Goal: Task Accomplishment & Management: Manage account settings

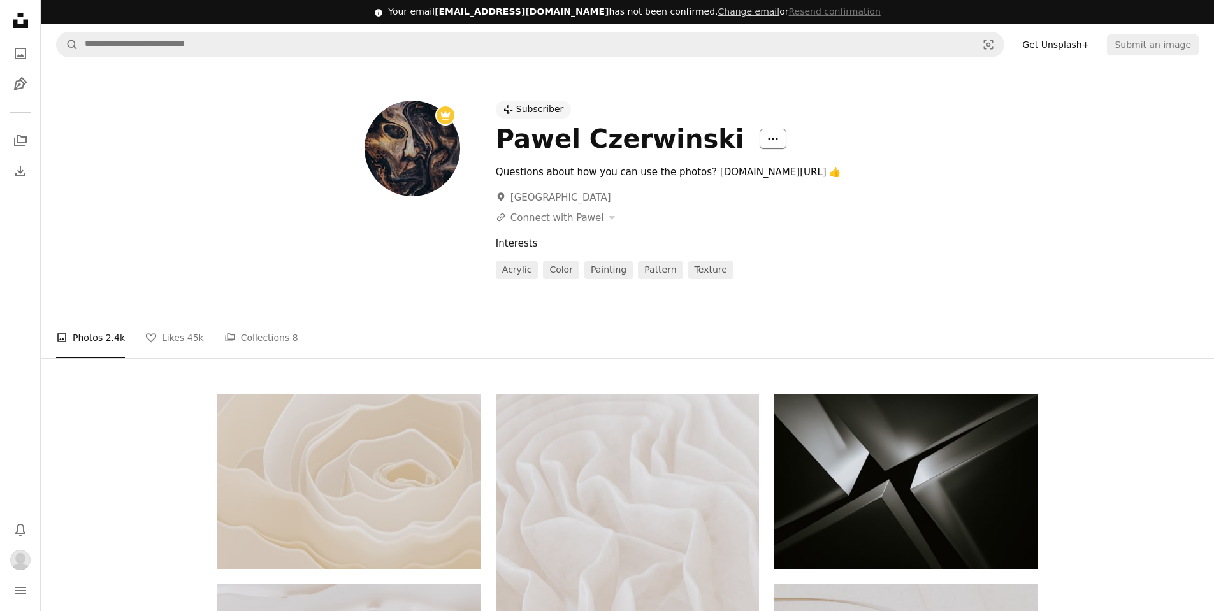
click at [767, 139] on icon "More Actions" at bounding box center [772, 138] width 11 height 11
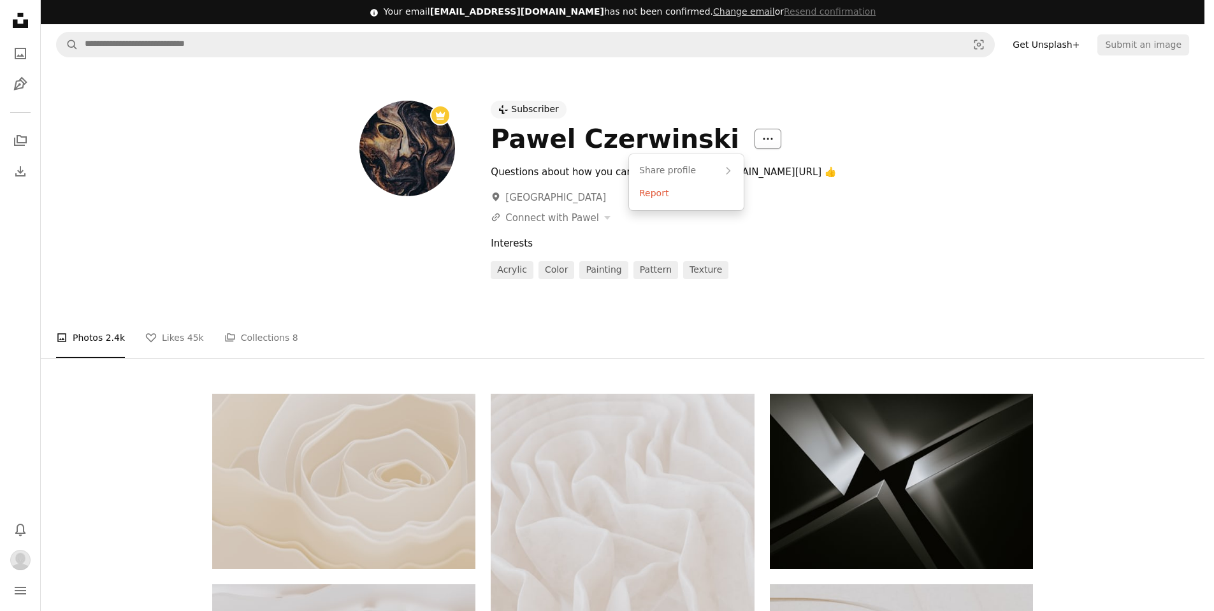
click at [762, 139] on icon "More Actions" at bounding box center [767, 138] width 11 height 11
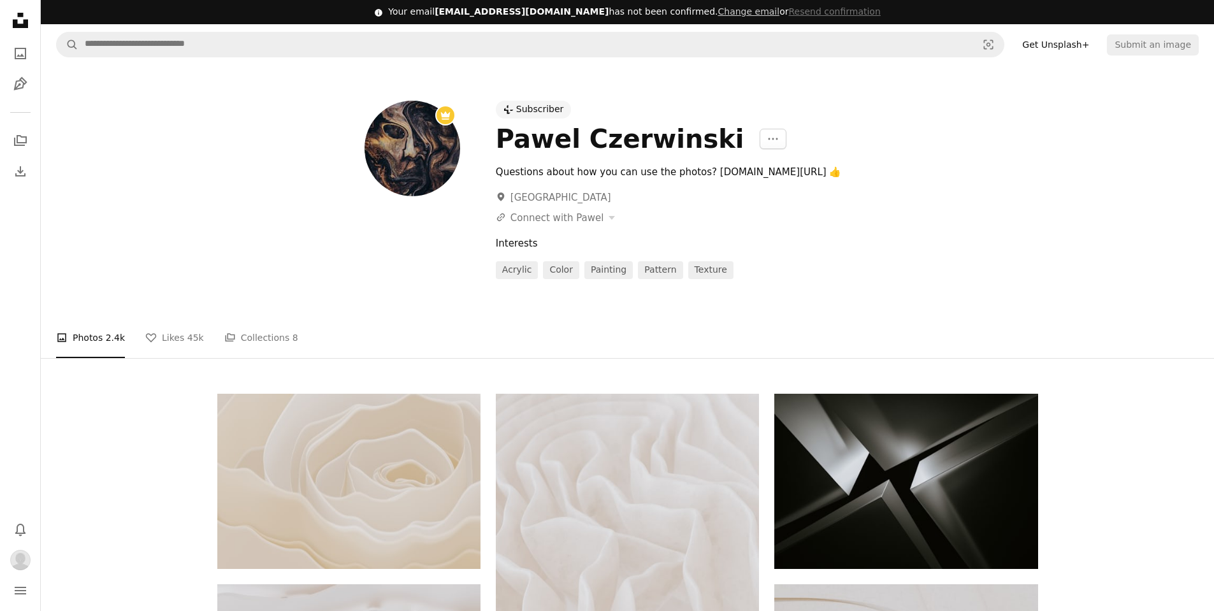
click at [529, 112] on div "Subscriber" at bounding box center [540, 109] width 48 height 13
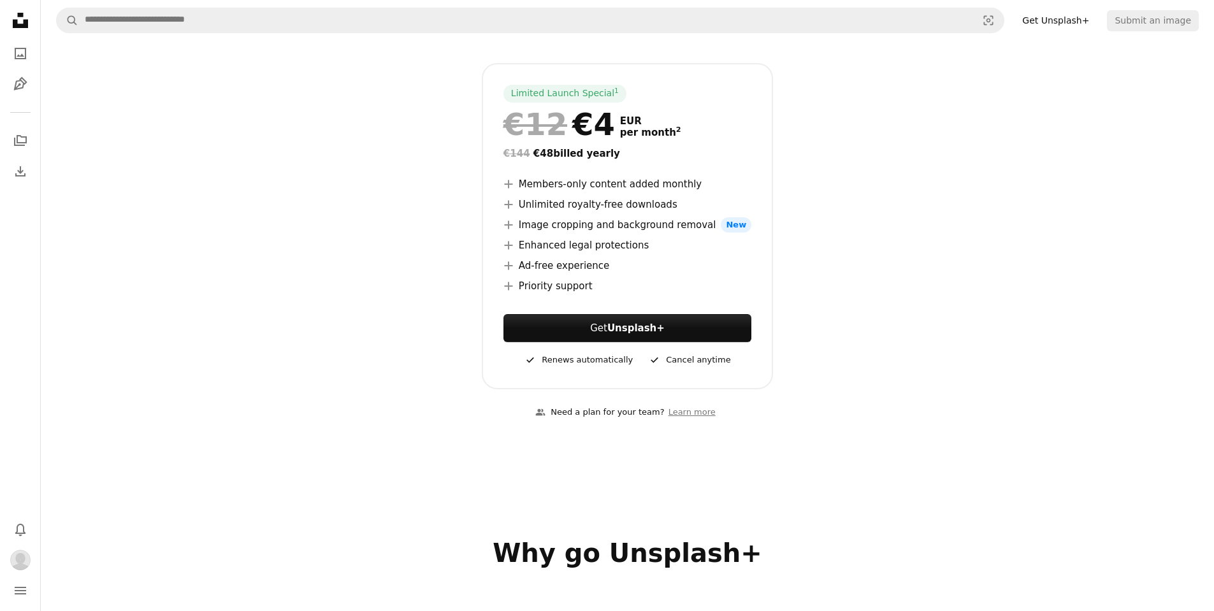
scroll to position [446, 0]
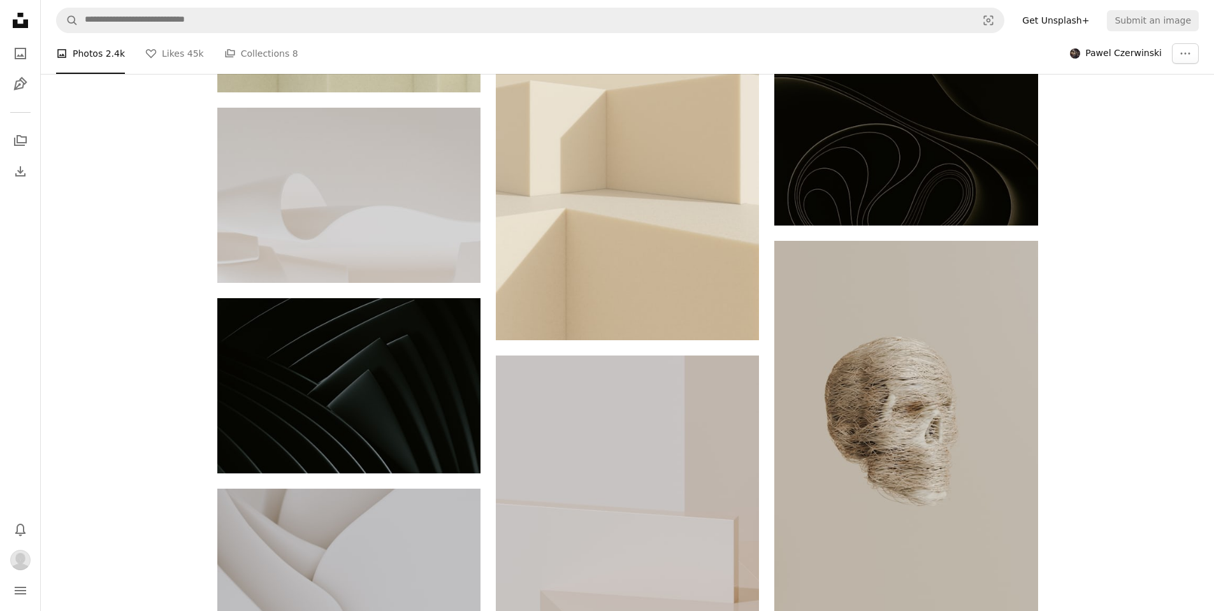
scroll to position [3505, 0]
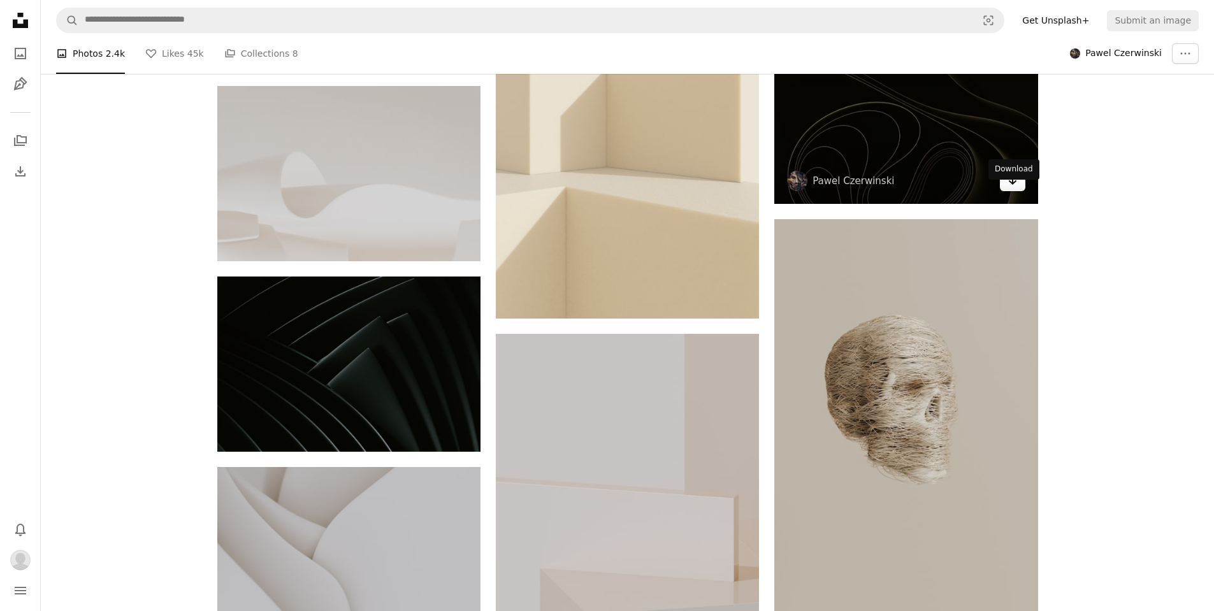
click at [1017, 188] on icon "Arrow pointing down" at bounding box center [1013, 180] width 10 height 15
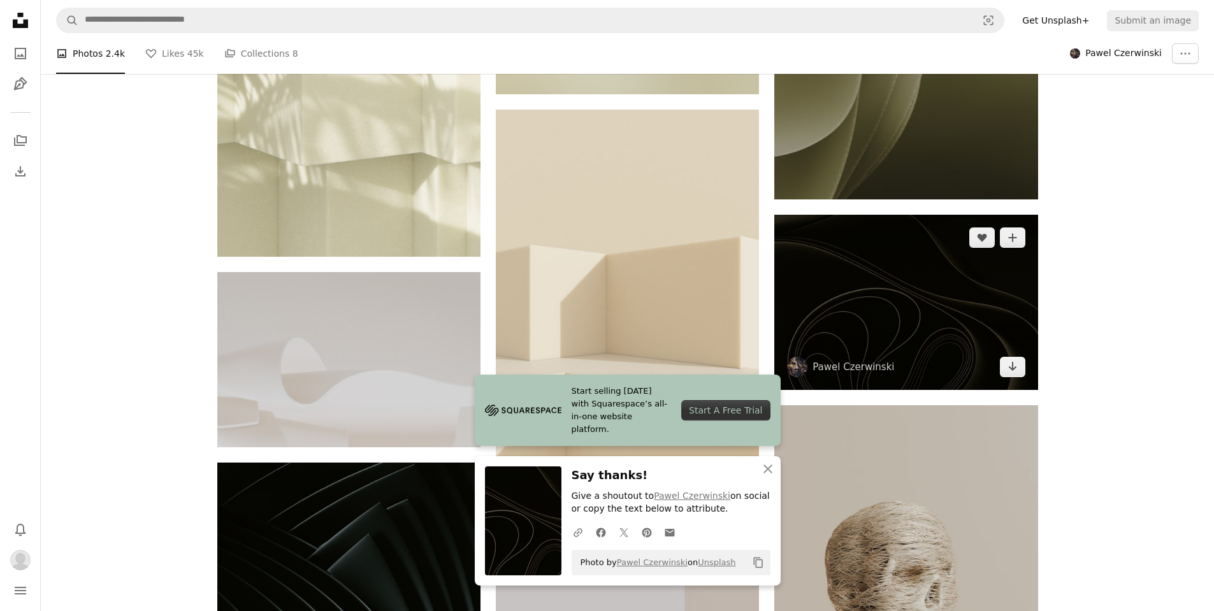
scroll to position [3251, 0]
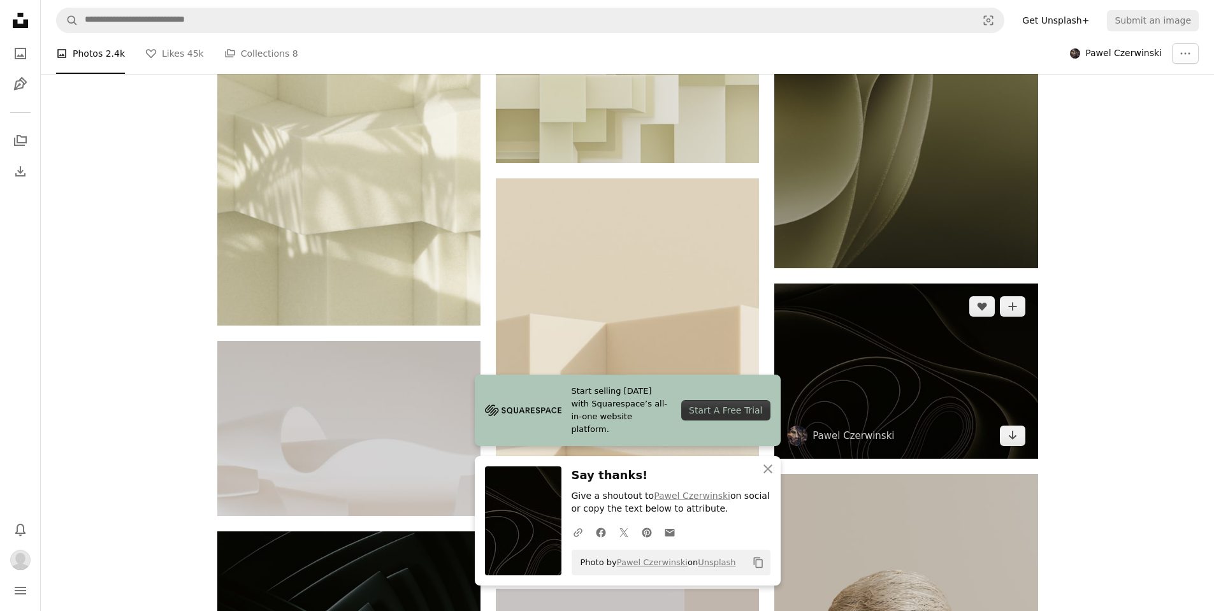
click at [924, 363] on img at bounding box center [905, 371] width 263 height 175
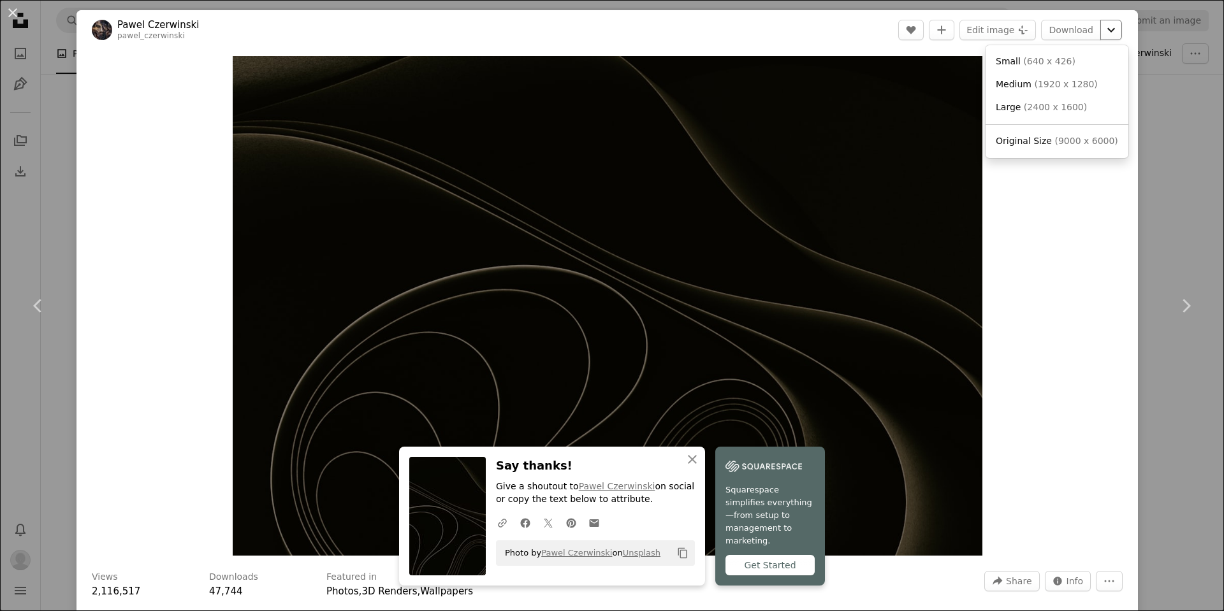
click at [1101, 26] on icon "Chevron down" at bounding box center [1111, 29] width 20 height 15
click at [1080, 141] on span "( 9000 x 6000 )" at bounding box center [1085, 141] width 63 height 10
click at [53, 155] on div "An X shape Chevron left Chevron right An X shape Close Say thanks! Give a shout…" at bounding box center [612, 305] width 1224 height 611
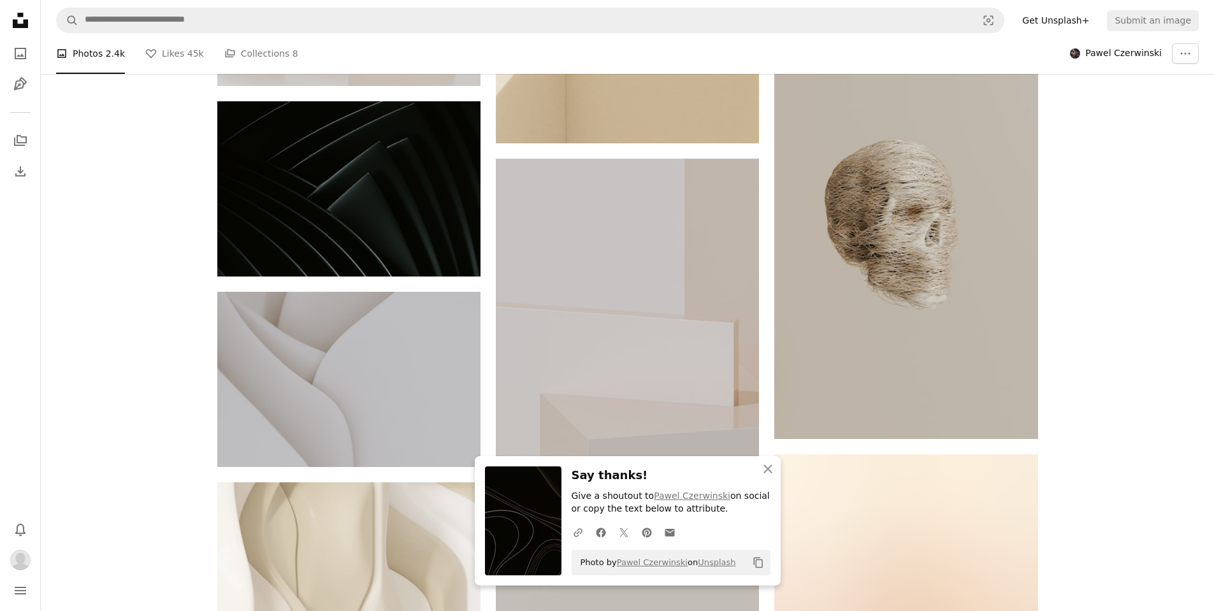
scroll to position [3697, 0]
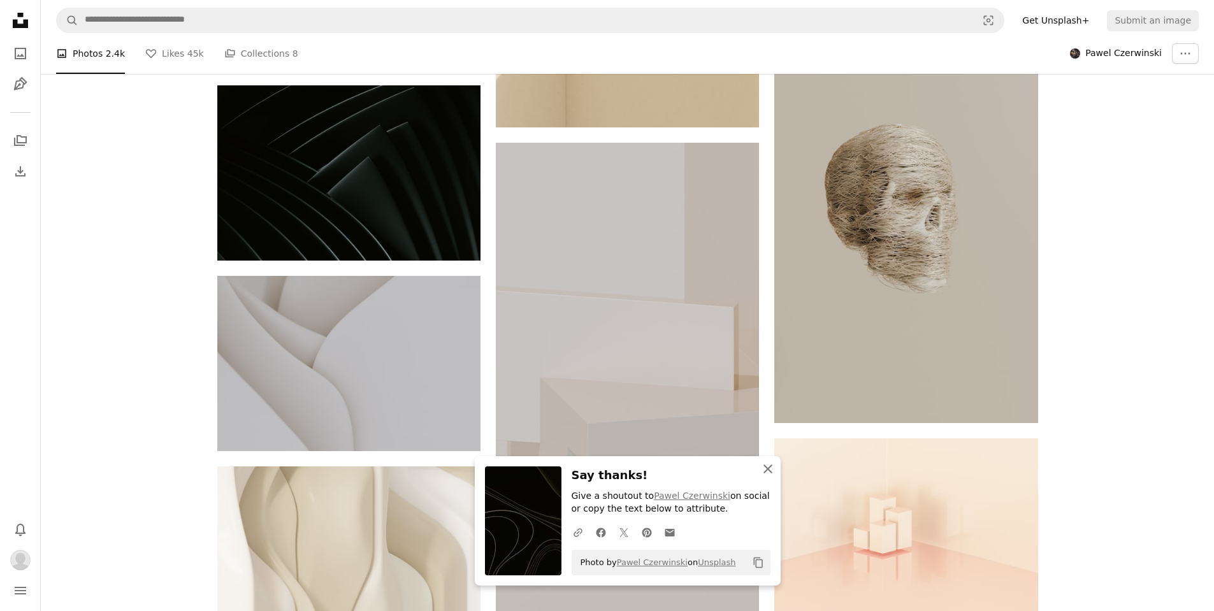
click at [763, 468] on icon "An X shape" at bounding box center [767, 468] width 15 height 15
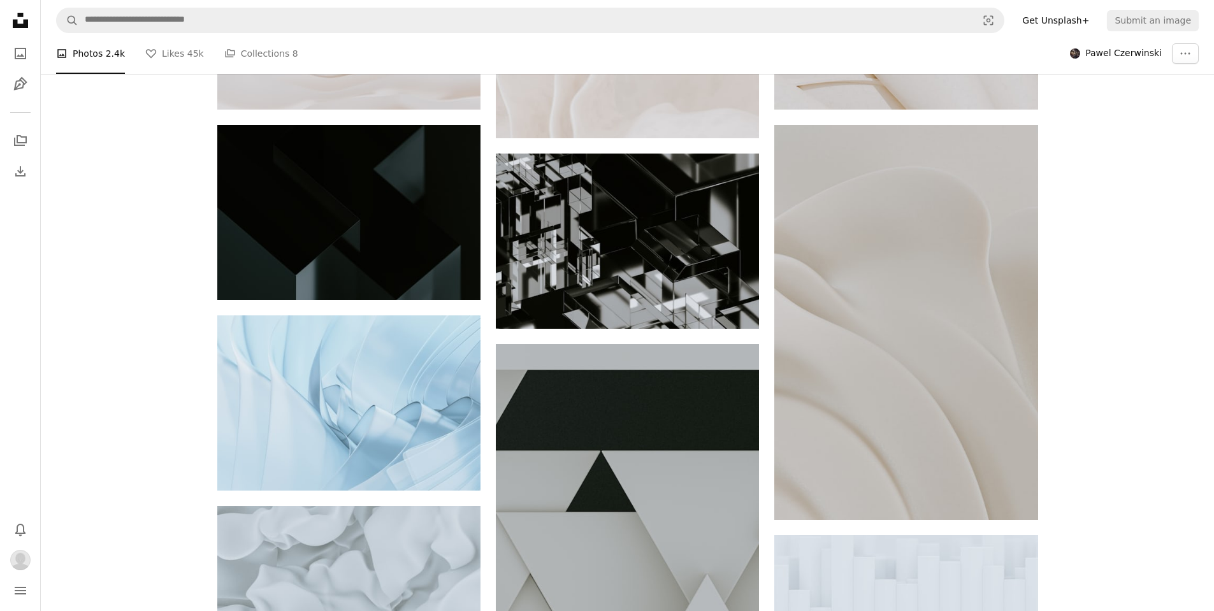
scroll to position [446, 0]
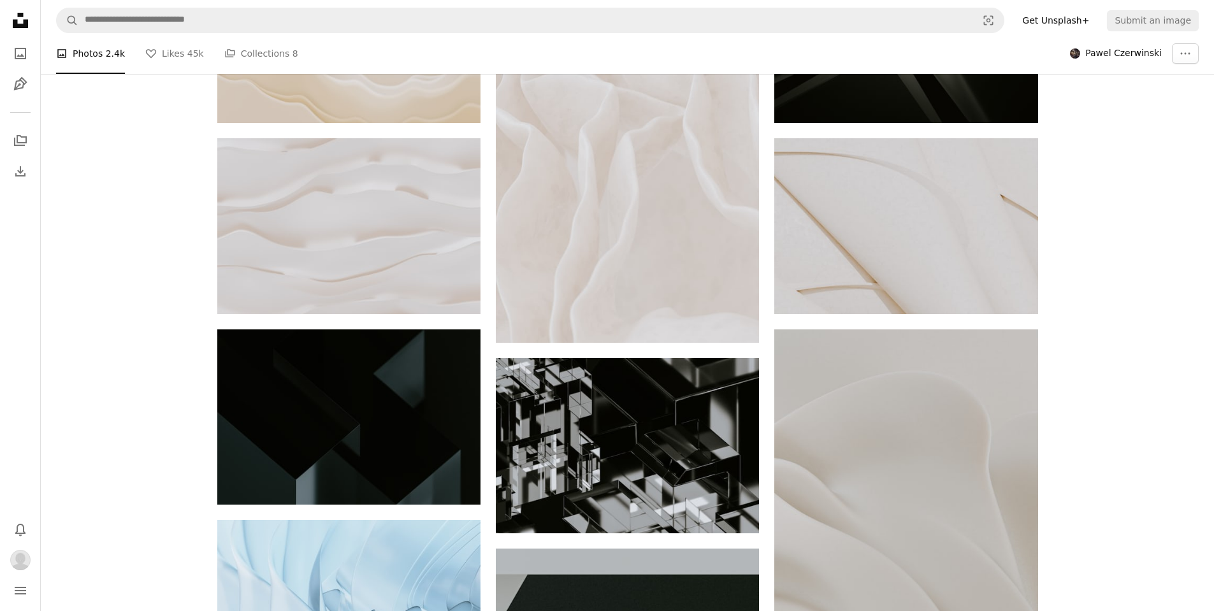
click at [22, 17] on icon "Unsplash logo Unsplash Home" at bounding box center [20, 20] width 25 height 25
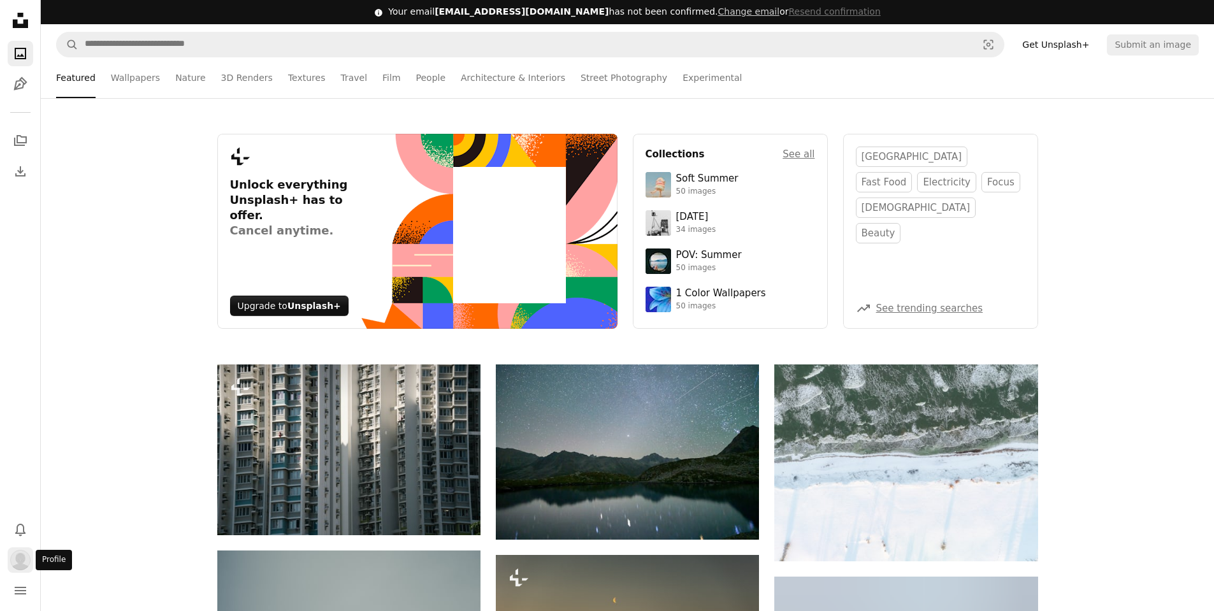
click at [17, 558] on img "Profile" at bounding box center [20, 560] width 20 height 20
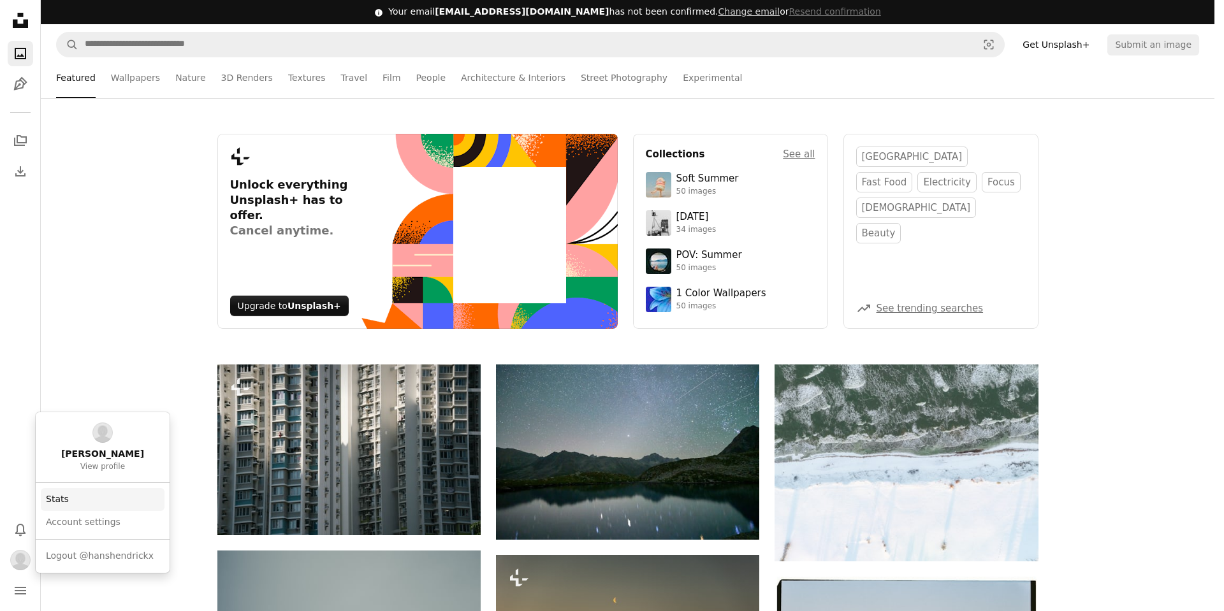
click at [92, 500] on link "Stats" at bounding box center [103, 499] width 124 height 23
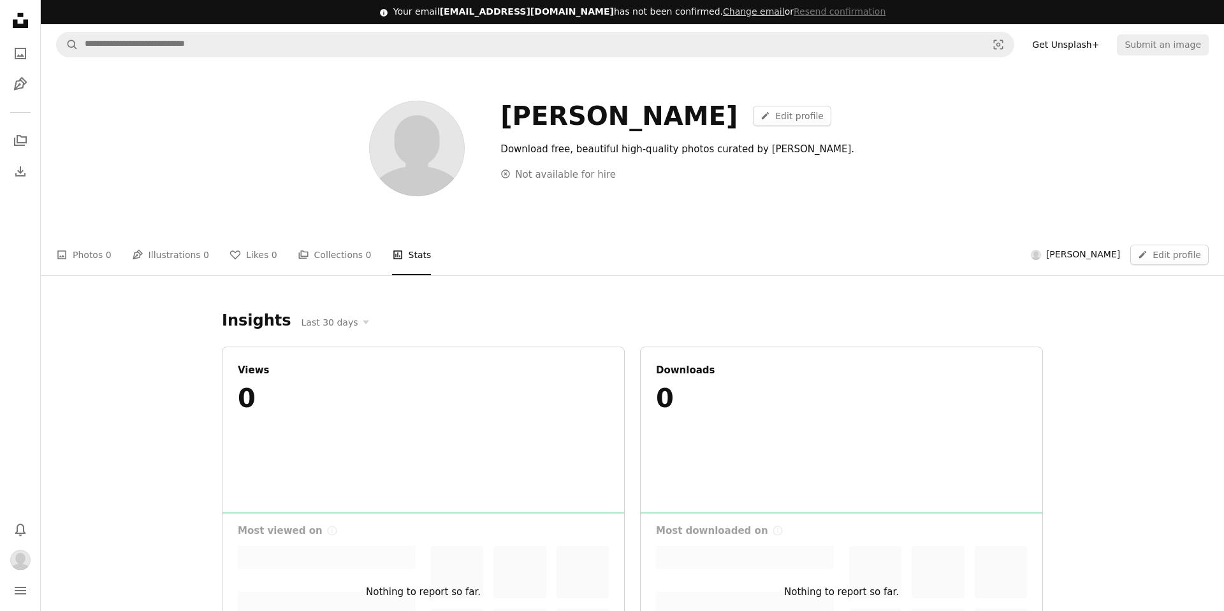
scroll to position [892, 0]
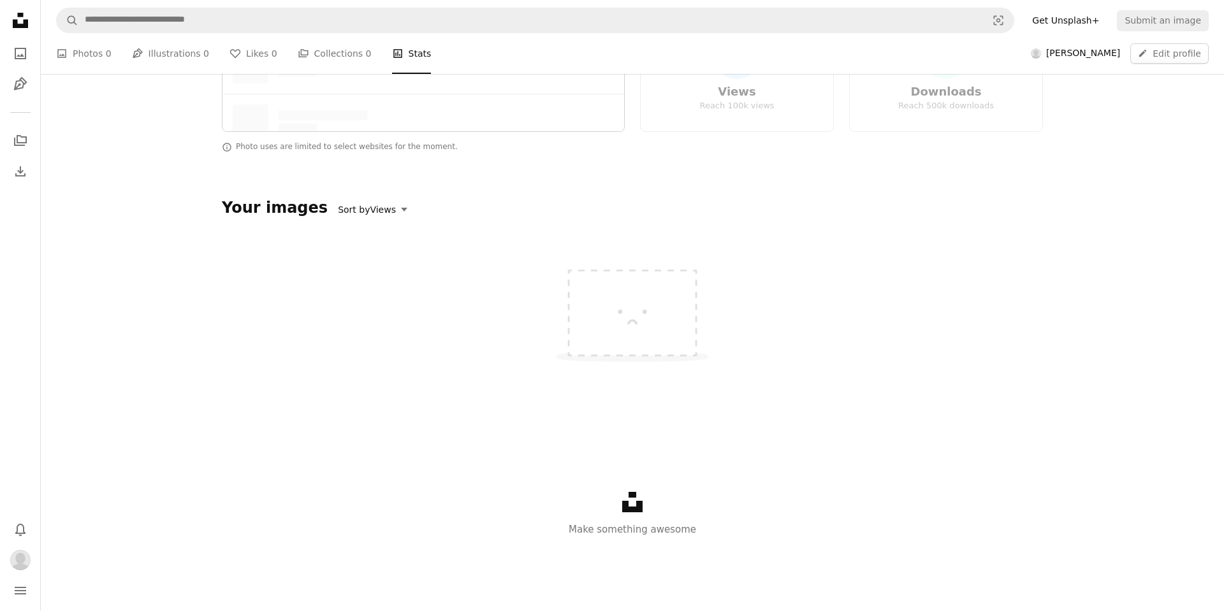
click at [379, 212] on button "Sort by Views" at bounding box center [372, 209] width 83 height 19
click at [379, 212] on button "Sort by Views" at bounding box center [362, 209] width 83 height 19
click at [188, 74] on link "Pen Tool Illustrations 0" at bounding box center [170, 53] width 77 height 41
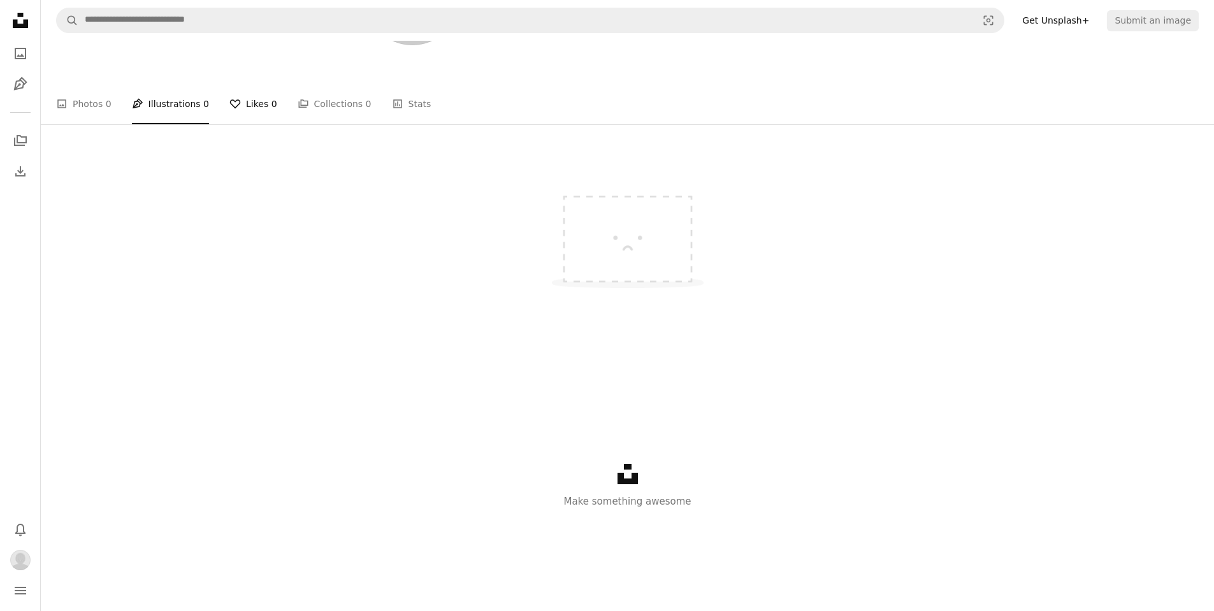
click at [256, 124] on link "A heart Likes 0" at bounding box center [253, 103] width 48 height 41
click at [315, 124] on link "A stack of folders Collections 0" at bounding box center [335, 103] width 74 height 41
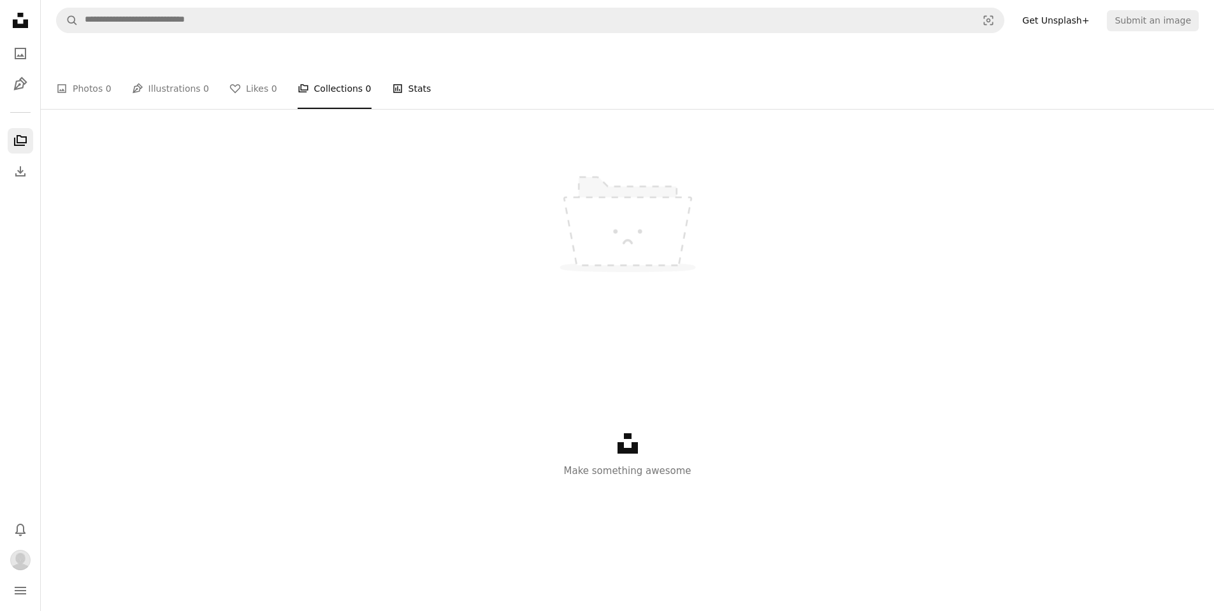
click at [392, 109] on link "Stats Stats" at bounding box center [412, 88] width 40 height 41
